Goal: Navigation & Orientation: Find specific page/section

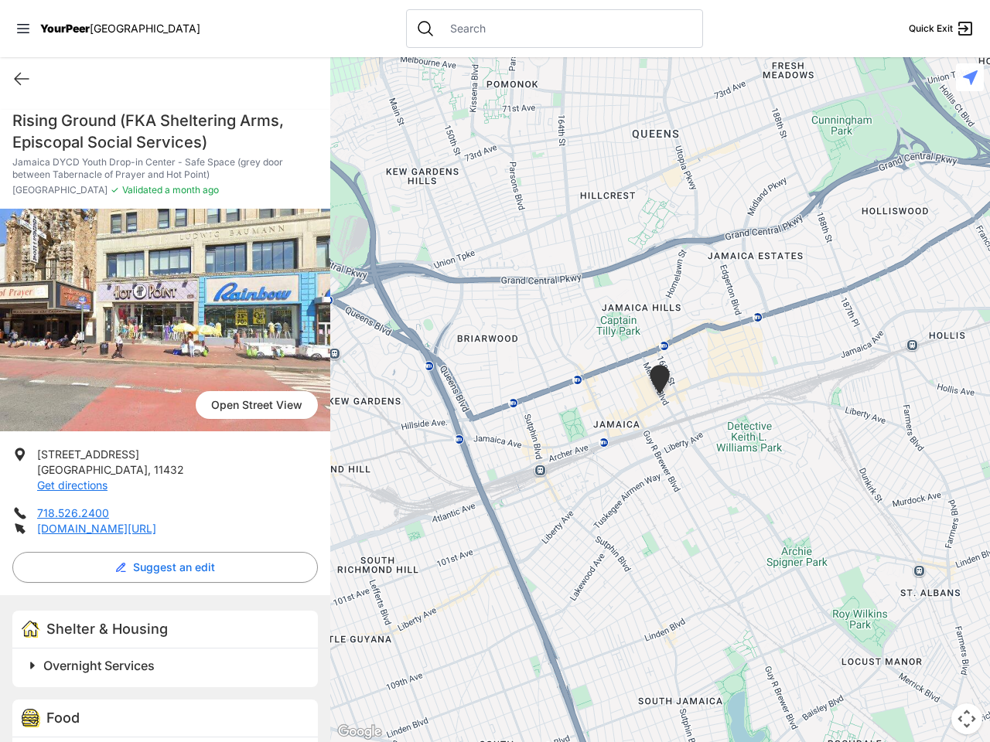
click at [23, 29] on icon at bounding box center [23, 28] width 12 height 9
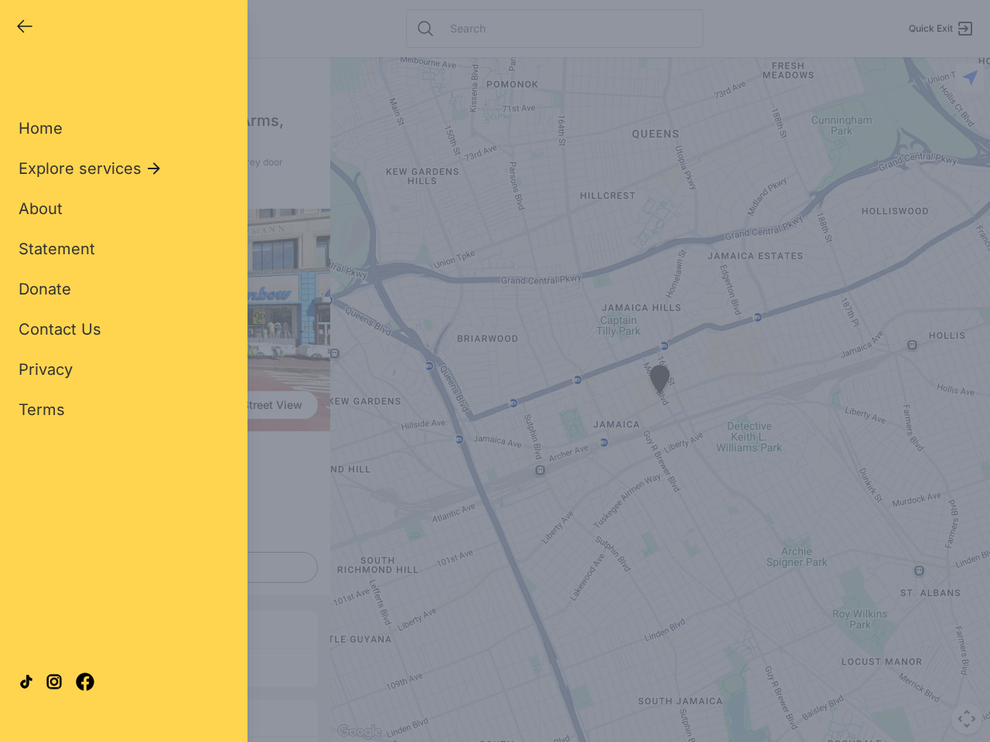
click at [22, 79] on div "Home Explore services About Statement Donate Contact Us Privacy Terms" at bounding box center [124, 244] width 210 height 353
click at [161, 568] on div "Single Adult Families Soup Kitchen Food Pantry Toiletries Restrooms Showers Lau…" at bounding box center [124, 354] width 210 height 572
click at [32, 666] on div at bounding box center [124, 682] width 210 height 84
click at [167, 666] on div at bounding box center [124, 682] width 210 height 84
click at [660, 400] on div "Close panel YourPeer [GEOGRAPHIC_DATA] Quick Exit Single Adult Families Soup Ki…" at bounding box center [495, 371] width 990 height 742
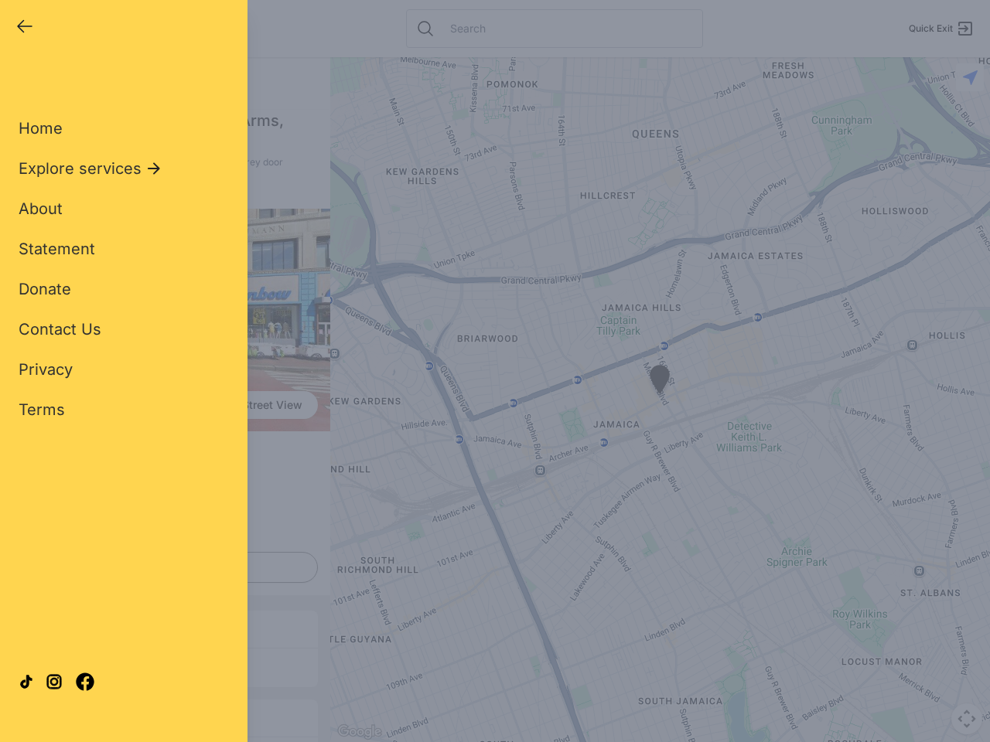
click at [660, 400] on div "Close panel YourPeer [GEOGRAPHIC_DATA] Quick Exit Single Adult Families Soup Ki…" at bounding box center [495, 371] width 990 height 742
click at [660, 382] on div "Close panel YourPeer [GEOGRAPHIC_DATA] Quick Exit Single Adult Families Soup Ki…" at bounding box center [495, 371] width 990 height 742
click at [967, 719] on div "Close panel YourPeer [GEOGRAPHIC_DATA] Quick Exit Single Adult Families Soup Ki…" at bounding box center [495, 371] width 990 height 742
